Goal: Information Seeking & Learning: Learn about a topic

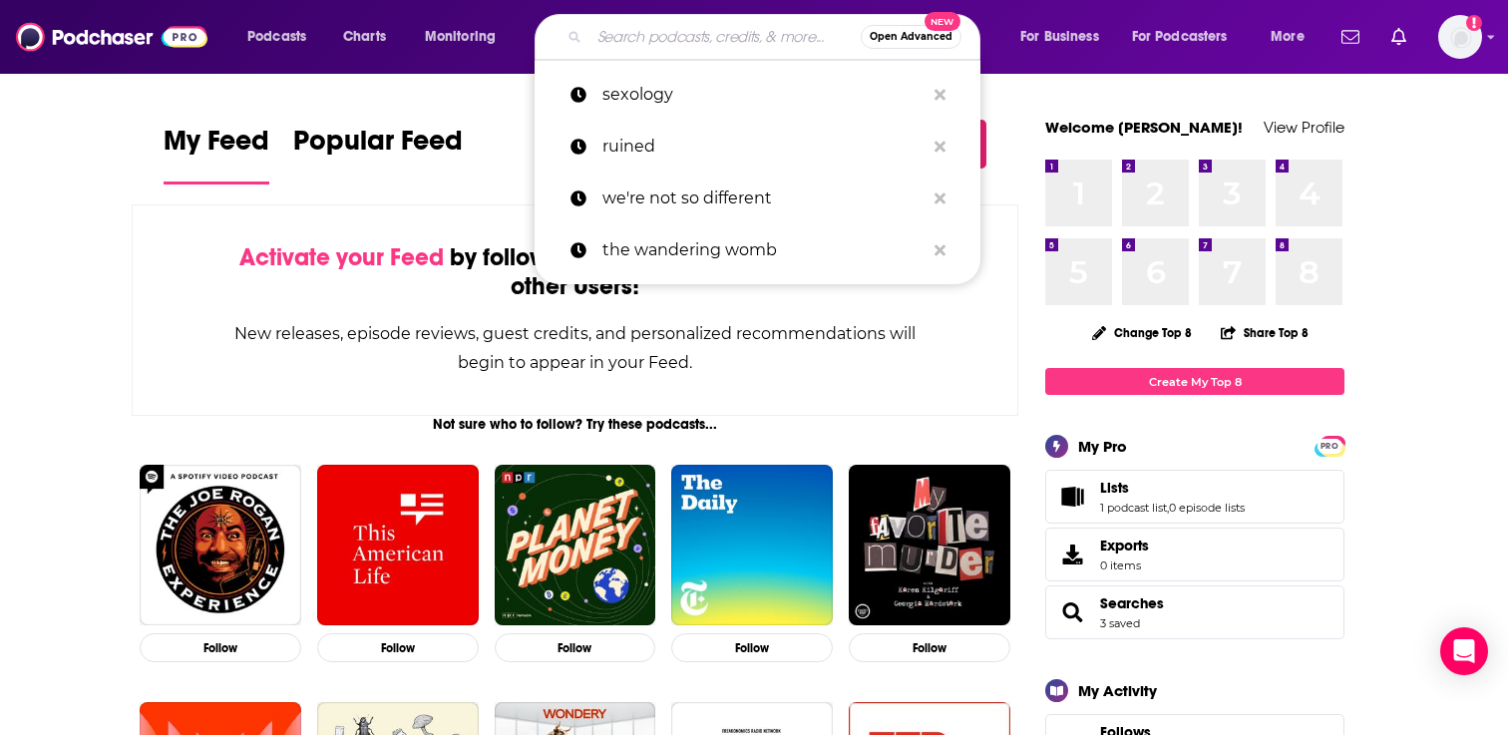
click at [727, 49] on input "Search podcasts, credits, & more..." at bounding box center [724, 37] width 271 height 32
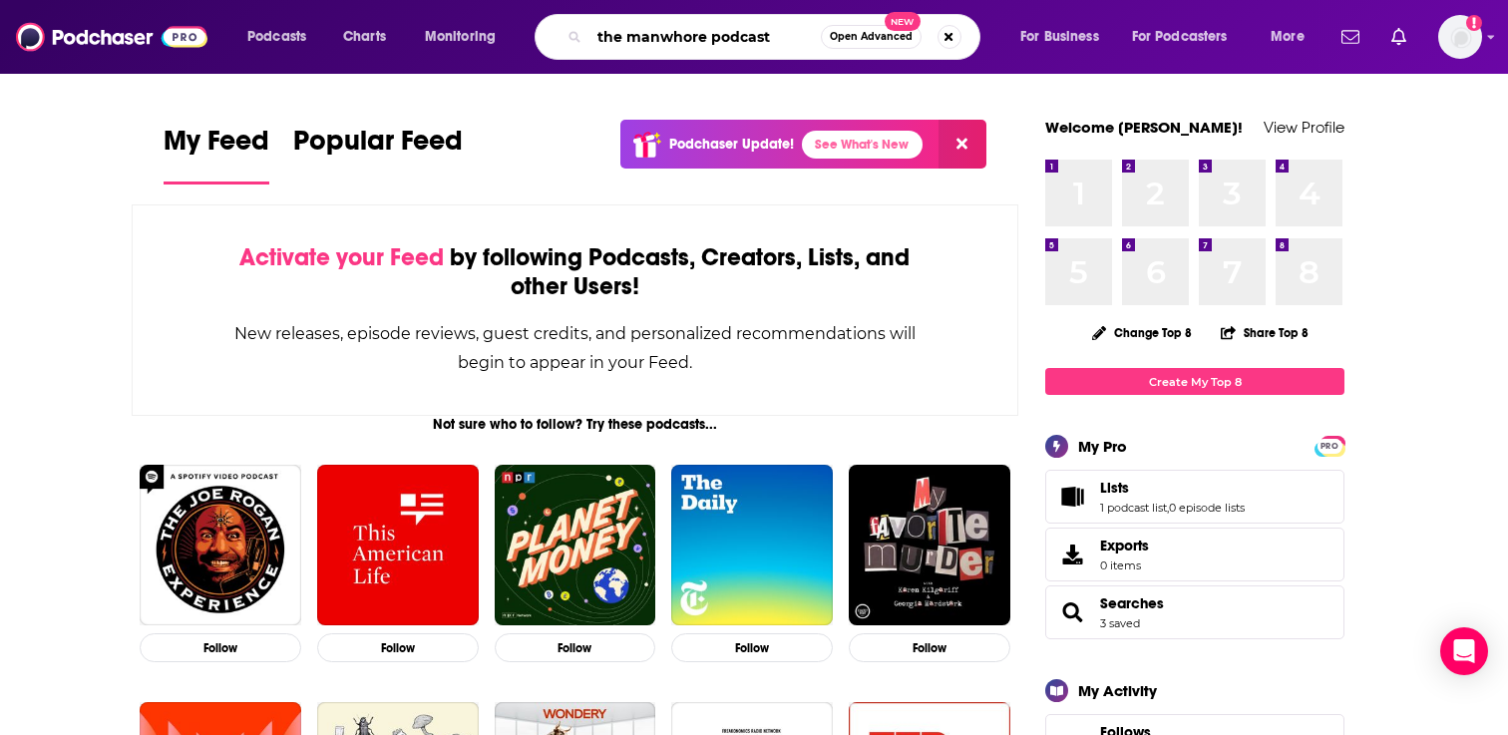
type input "the manwhore podcast"
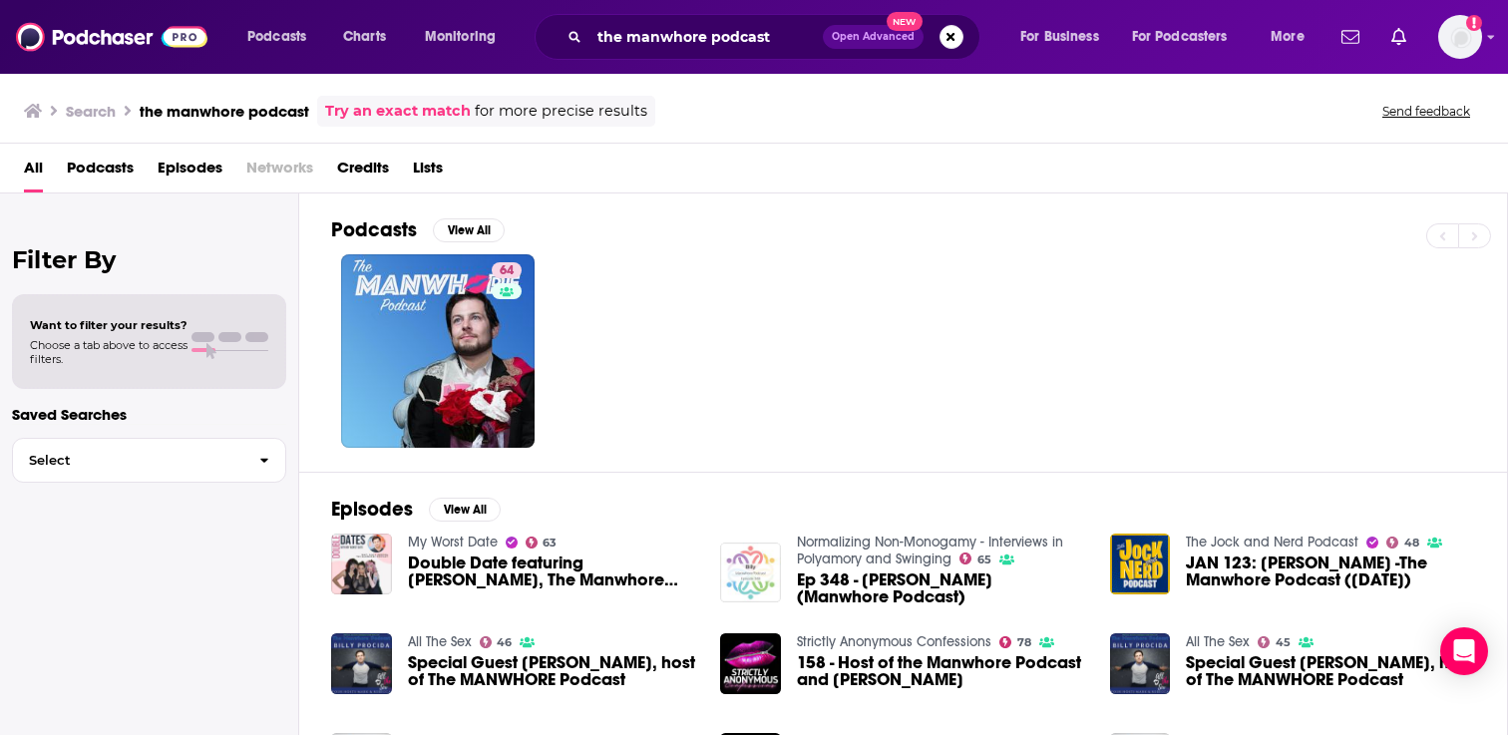
scroll to position [24, 0]
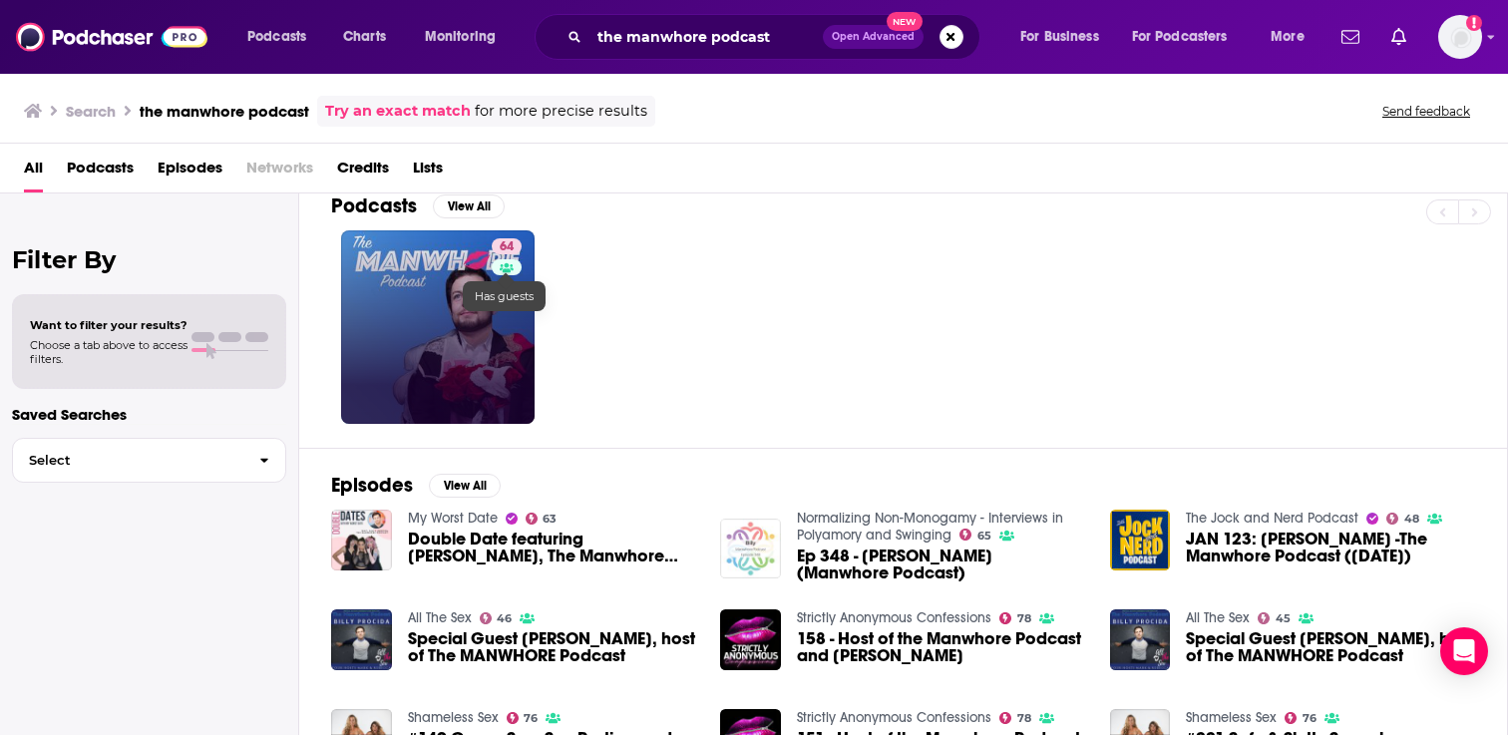
click at [490, 347] on link "64" at bounding box center [437, 326] width 193 height 193
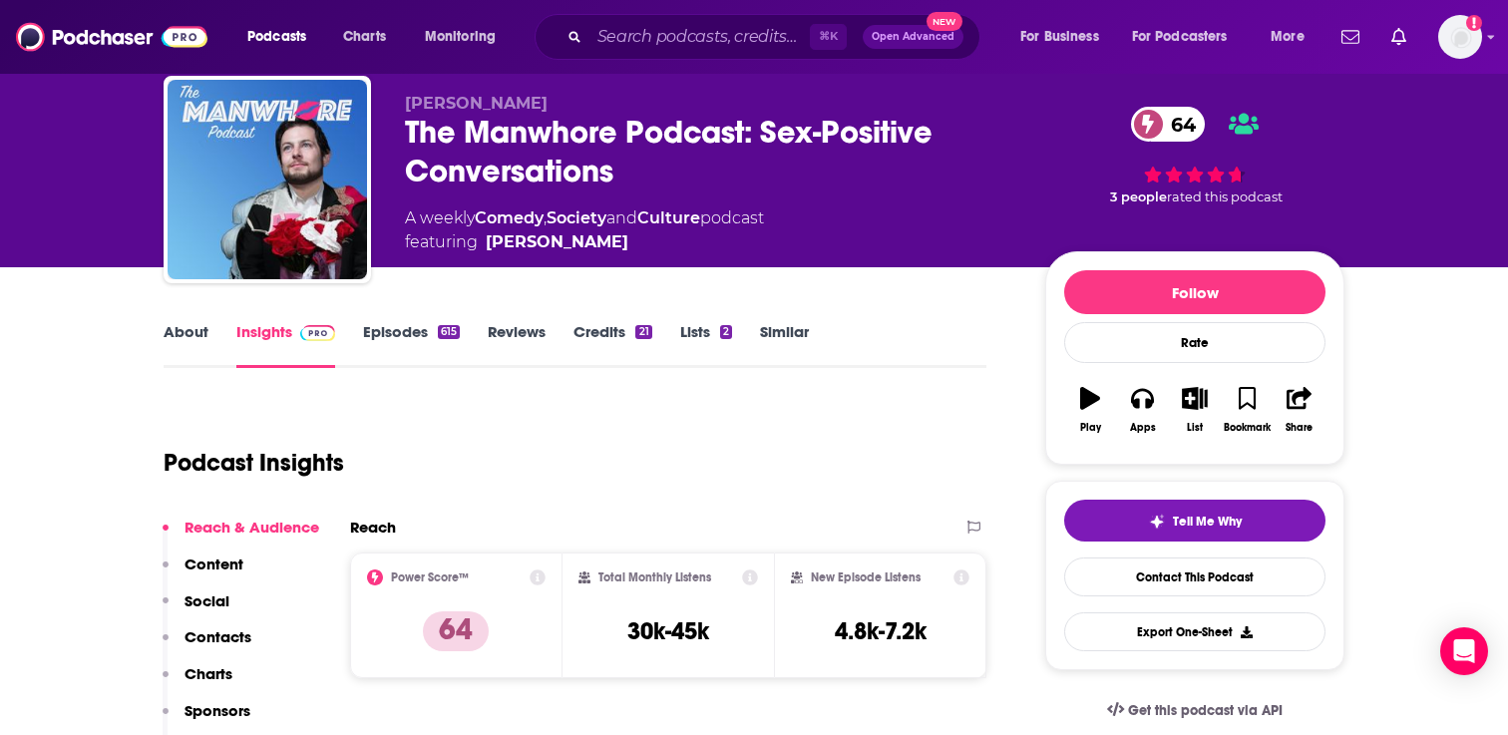
scroll to position [72, 0]
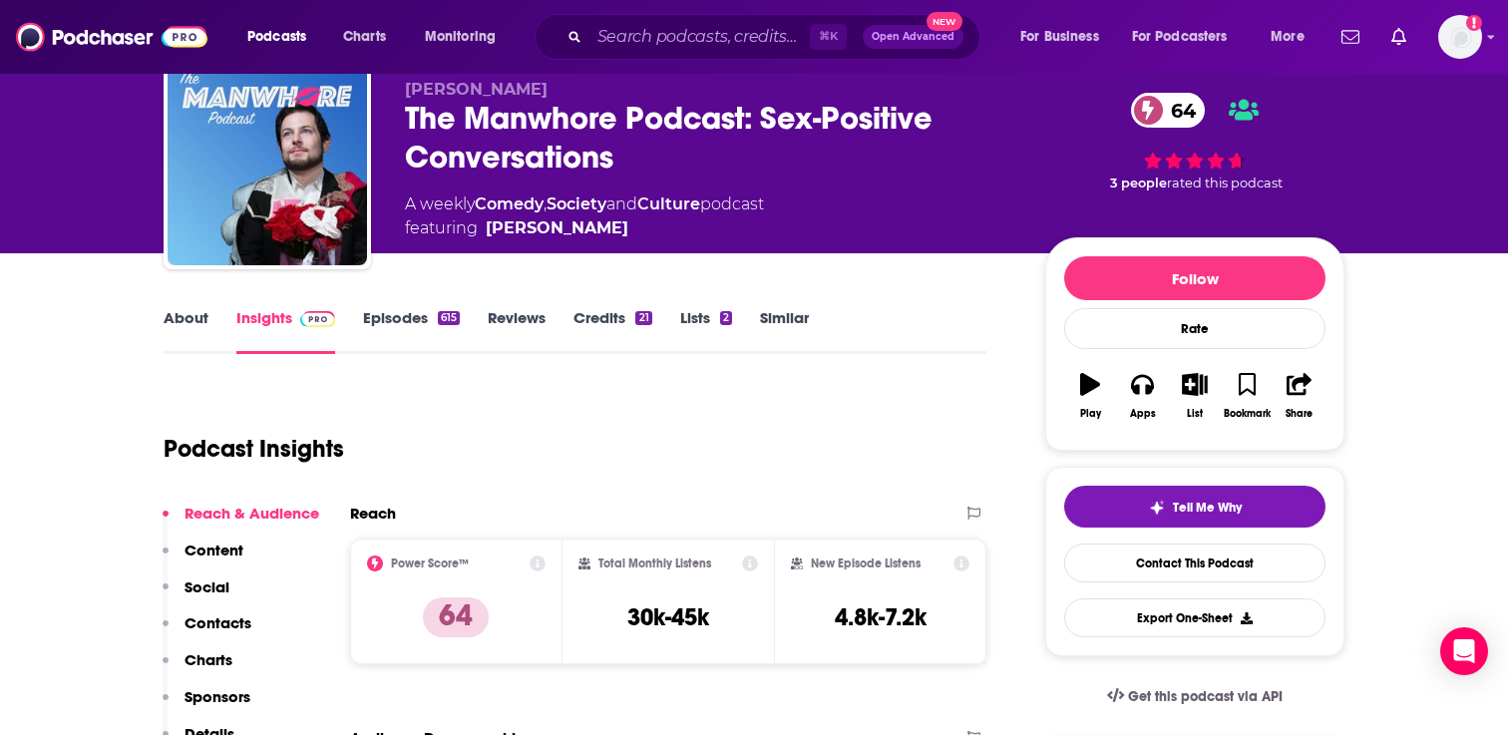
click at [423, 322] on link "Episodes 615" at bounding box center [411, 331] width 97 height 46
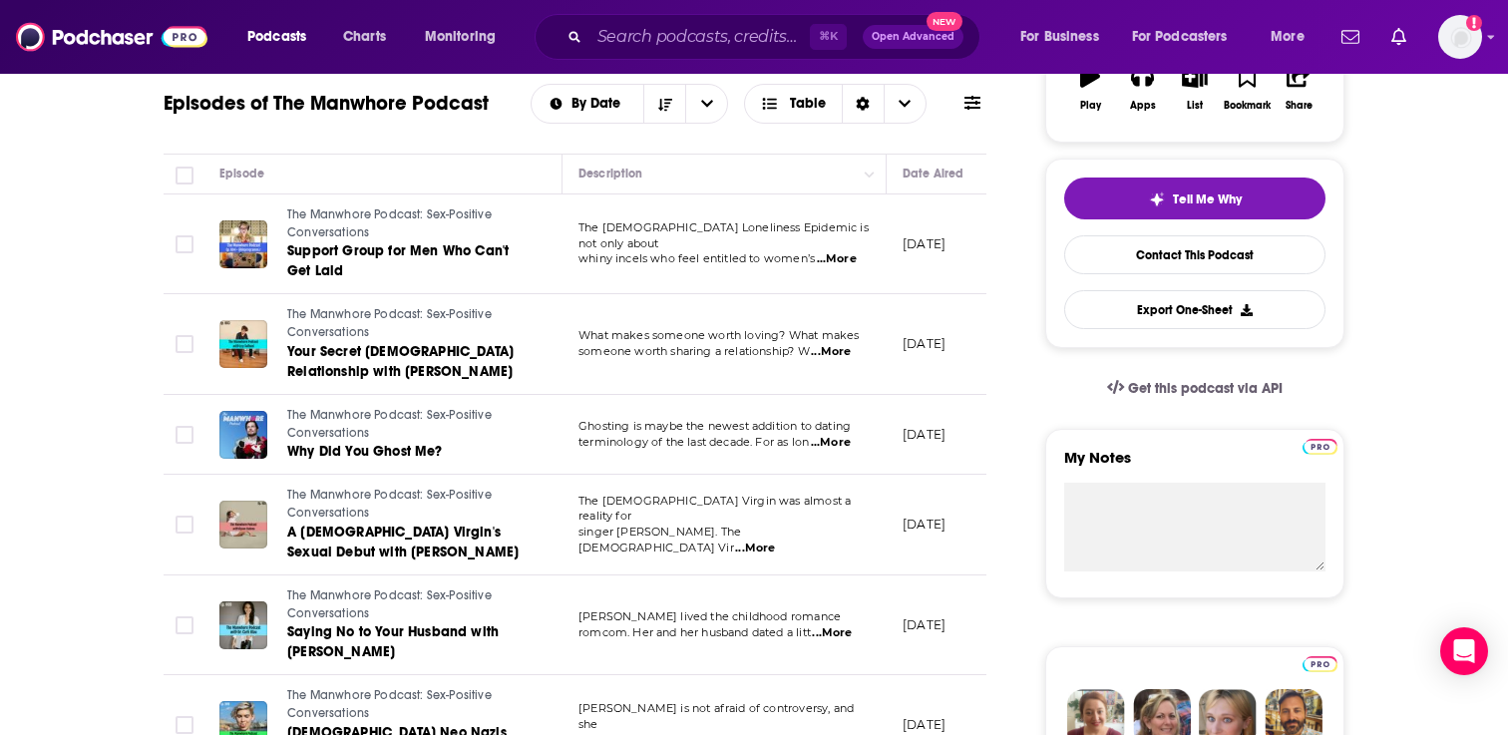
scroll to position [398, 0]
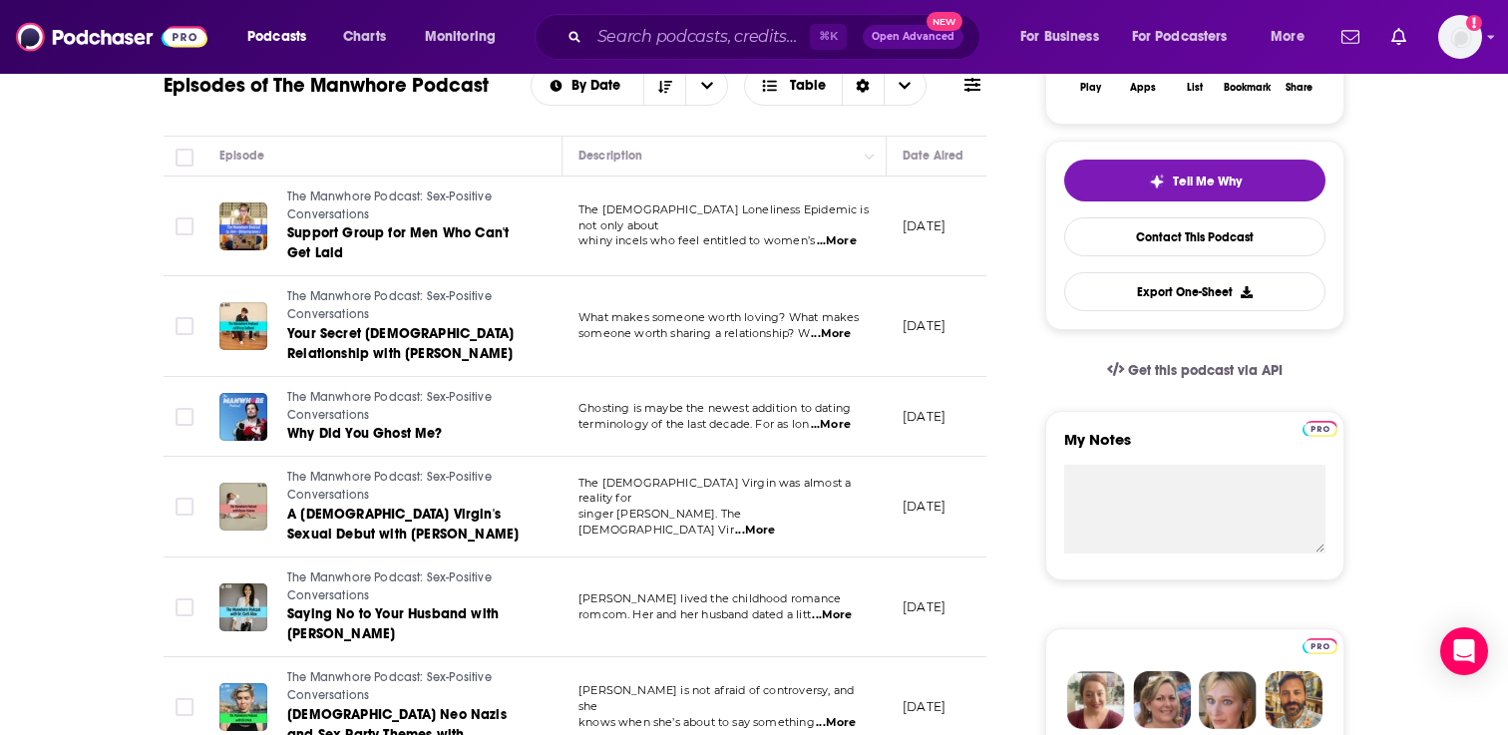
click at [834, 332] on span "...More" at bounding box center [831, 334] width 40 height 16
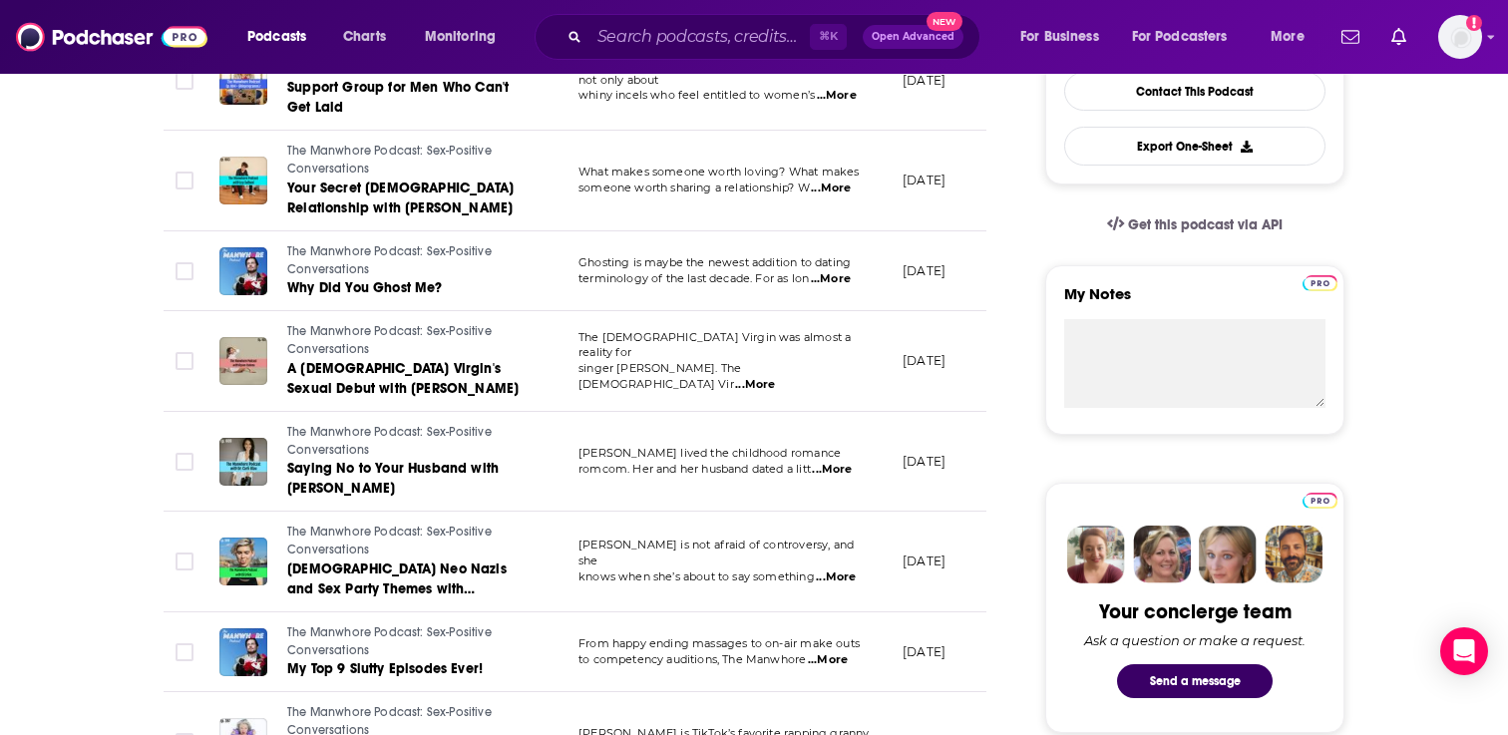
scroll to position [550, 0]
